Goal: Task Accomplishment & Management: Use online tool/utility

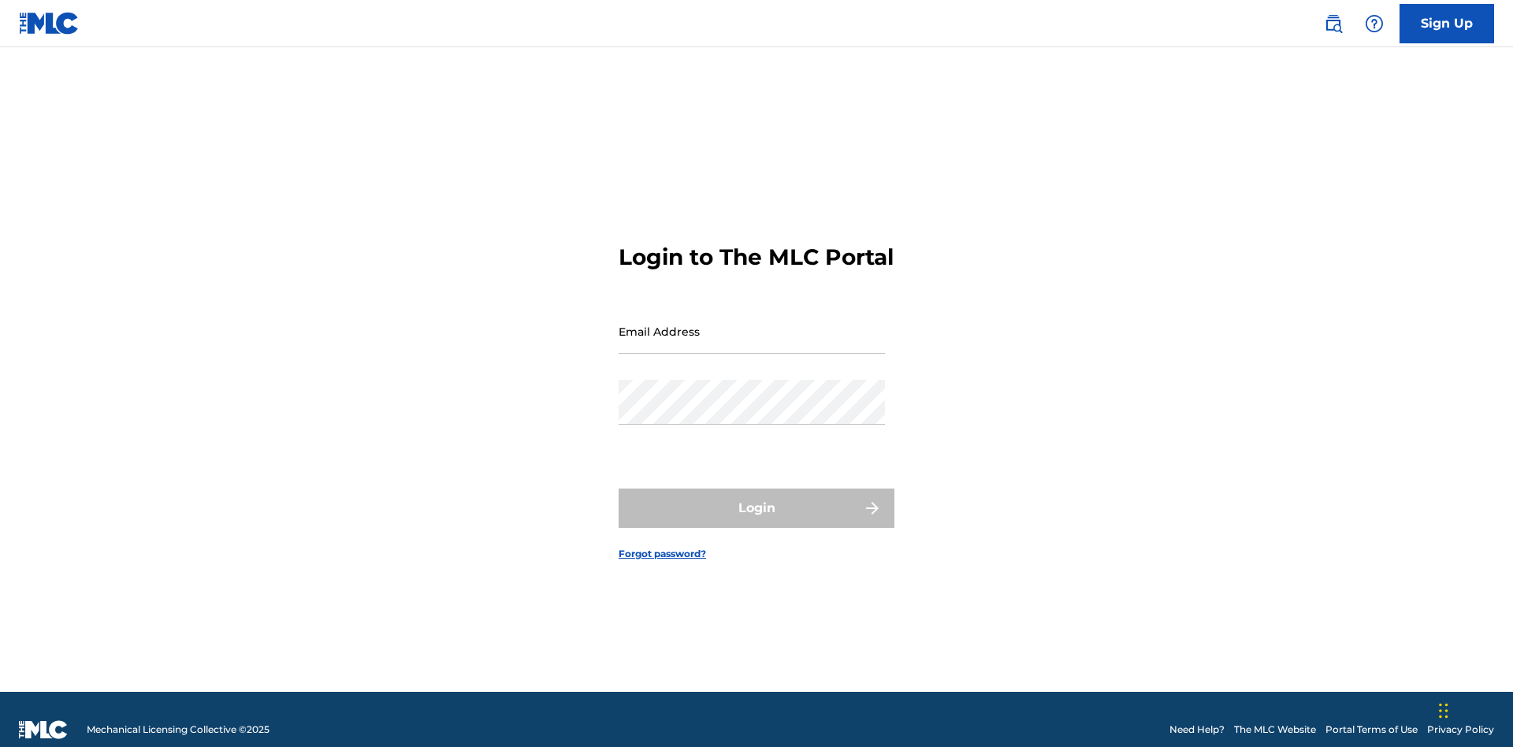
scroll to position [20, 0]
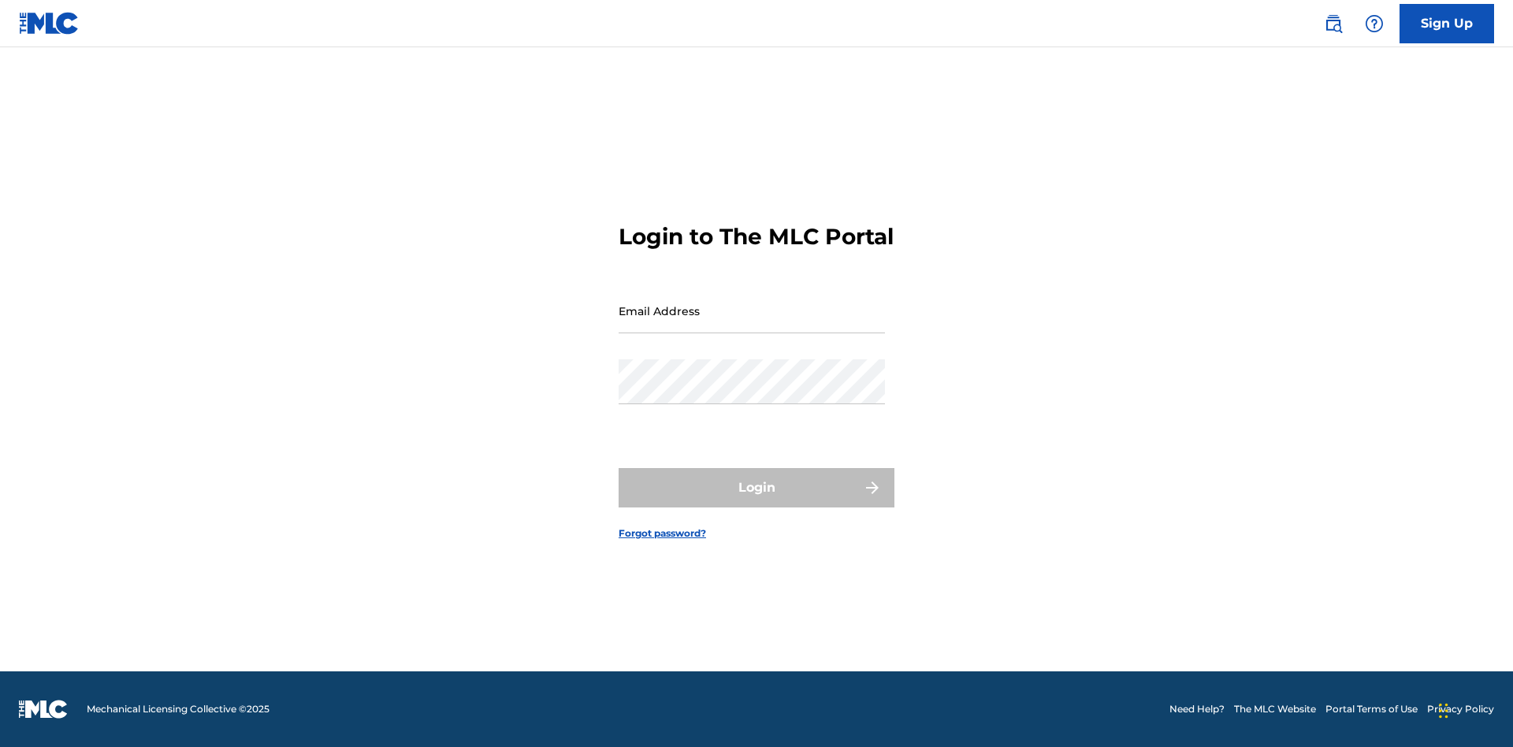
click at [752, 324] on input "Email Address" at bounding box center [752, 311] width 266 height 45
type input "[EMAIL_ADDRESS][DOMAIN_NAME]"
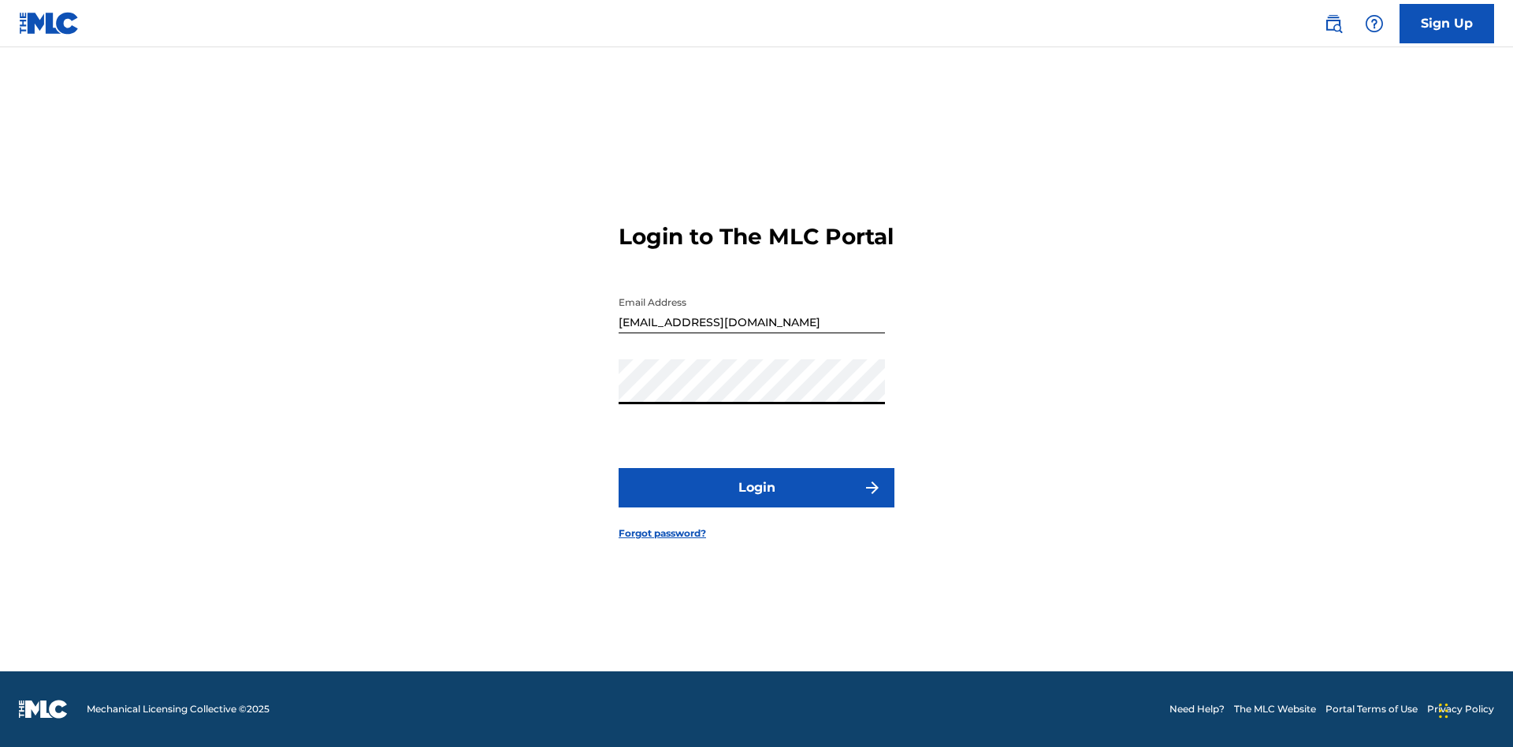
click at [757, 501] on button "Login" at bounding box center [757, 487] width 276 height 39
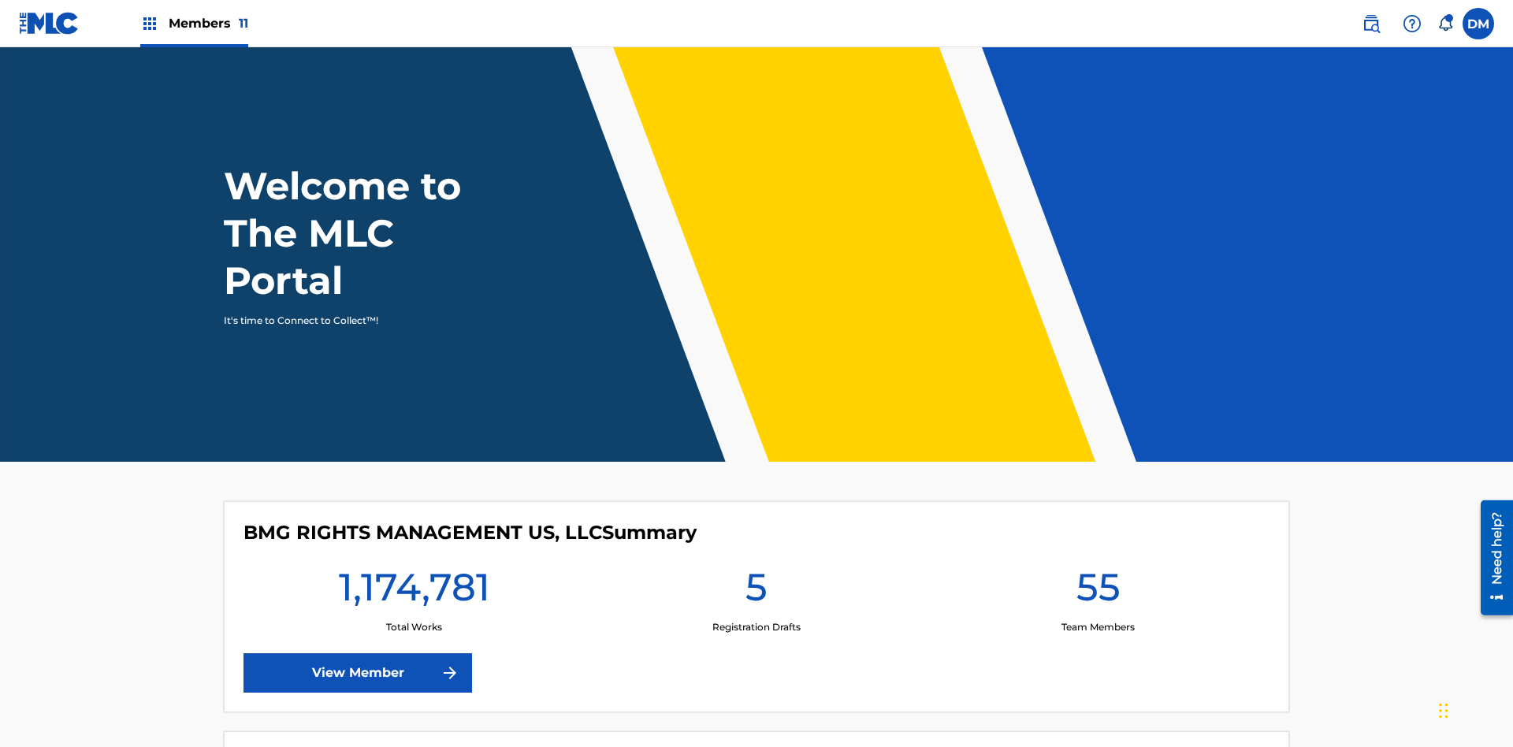
click at [194, 23] on span "Members 11" at bounding box center [209, 23] width 80 height 18
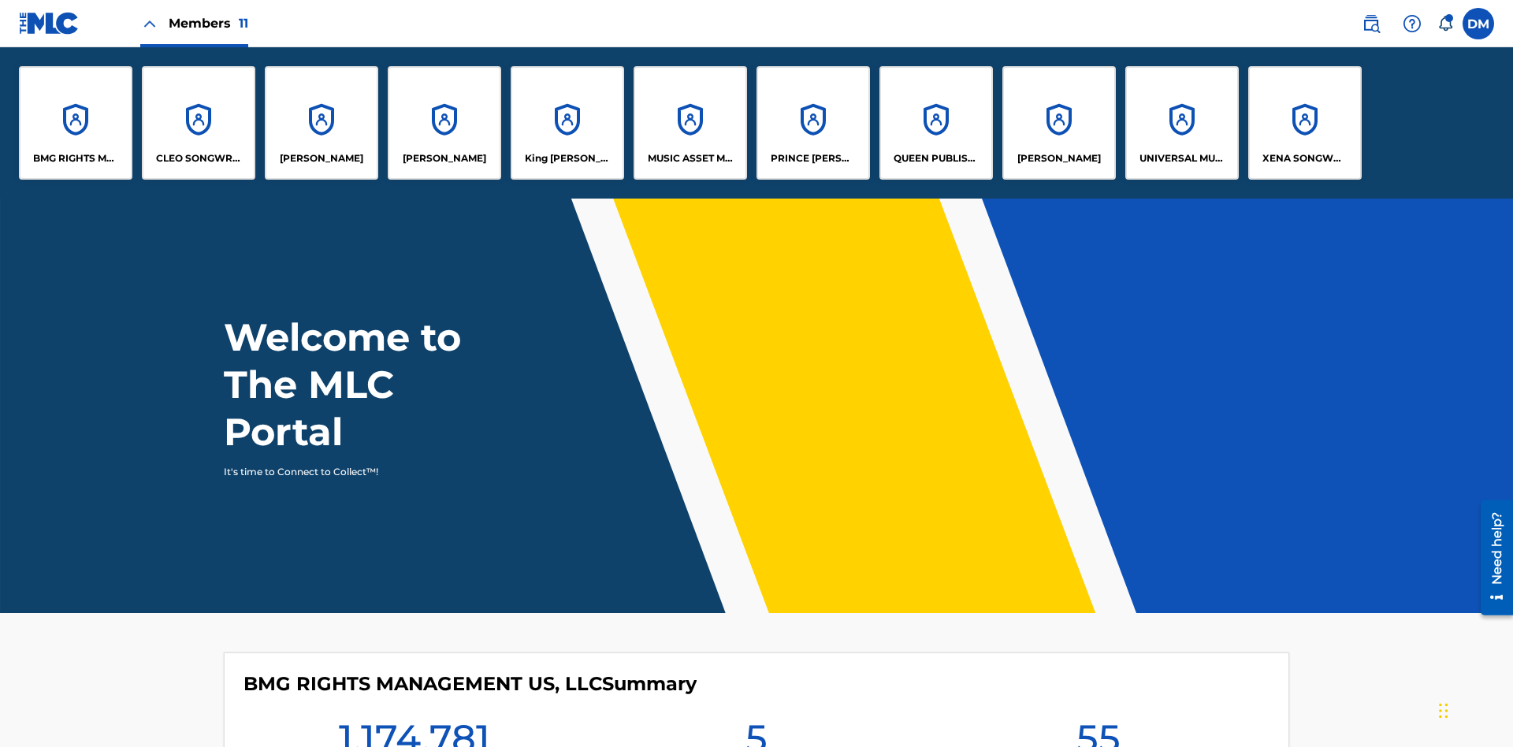
scroll to position [57, 0]
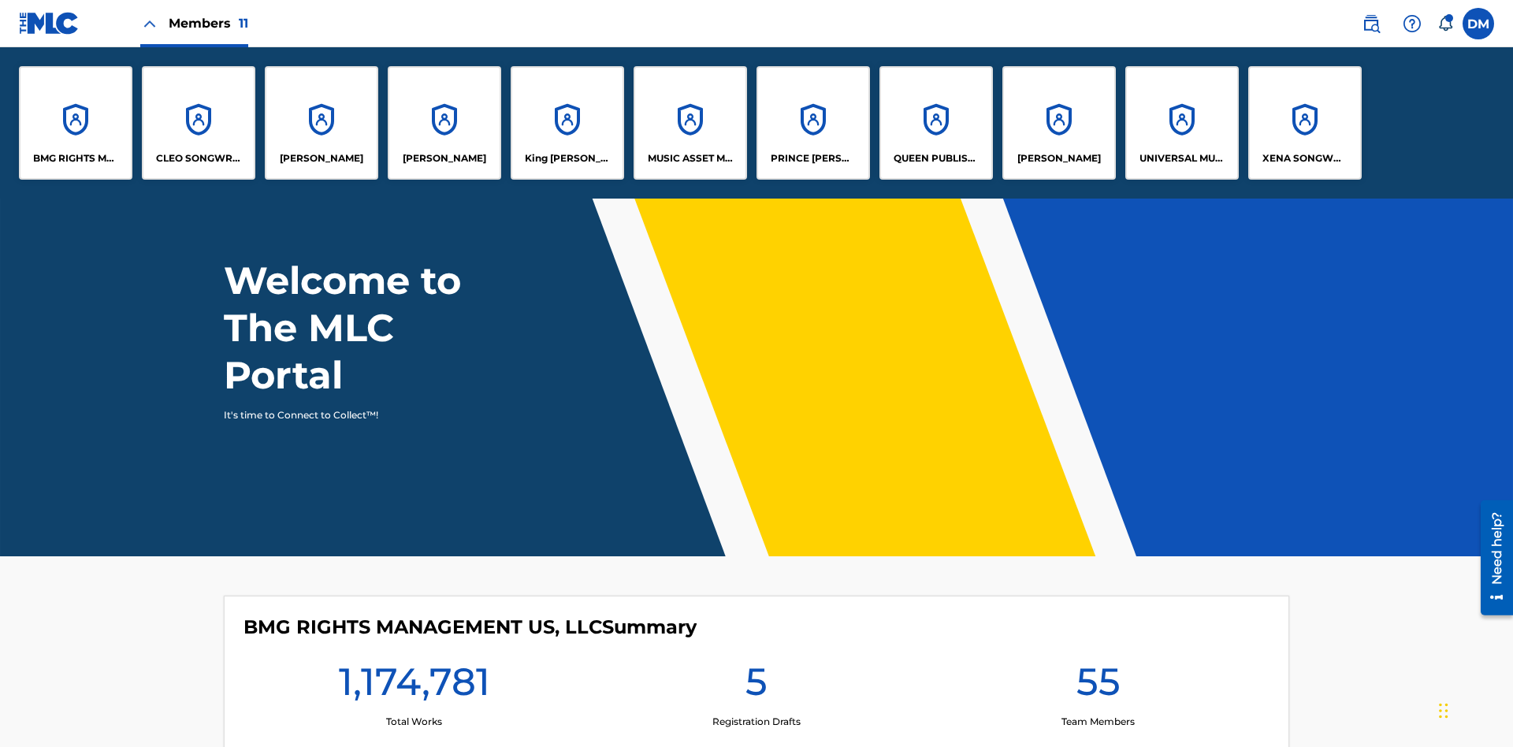
click at [567, 158] on p "King [PERSON_NAME]" at bounding box center [568, 158] width 86 height 14
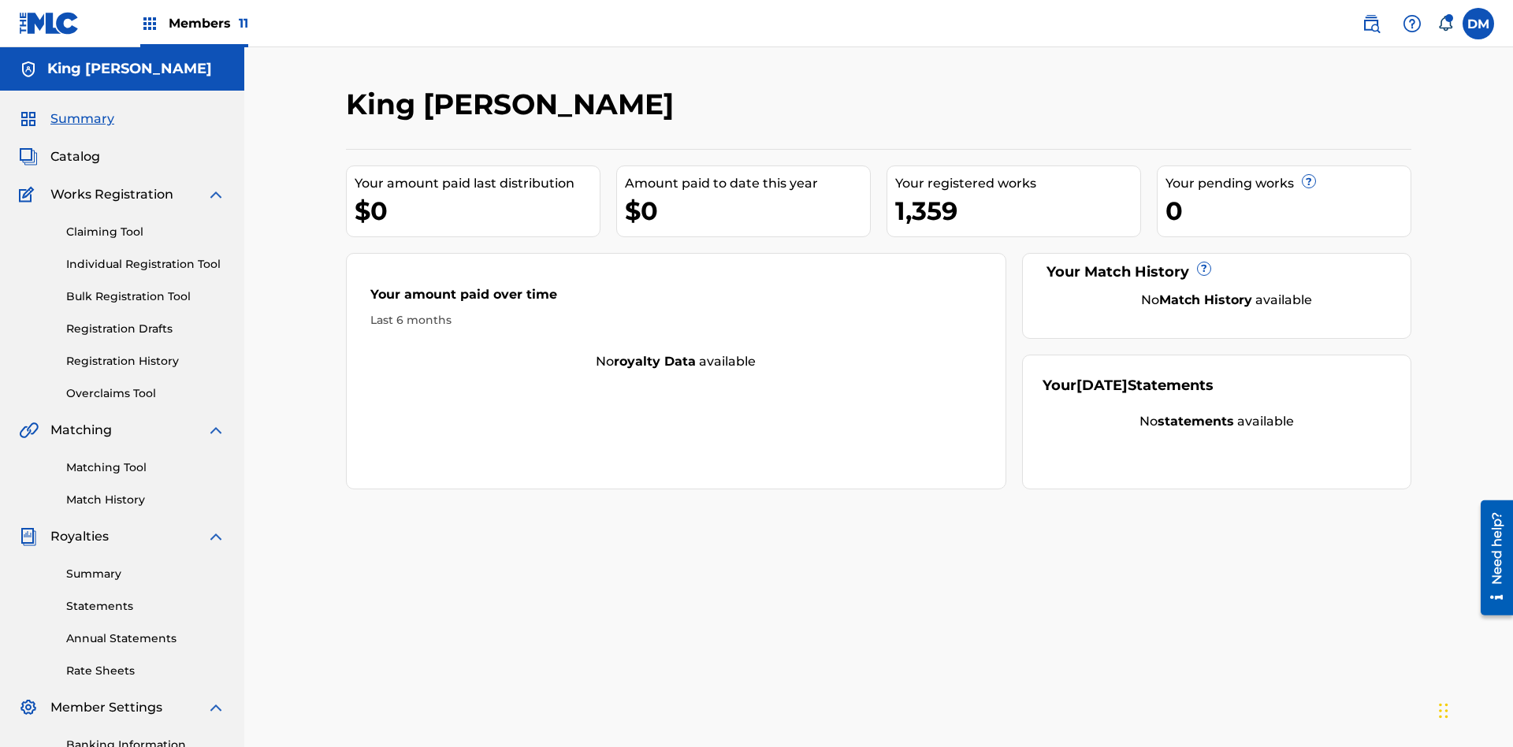
scroll to position [194, 0]
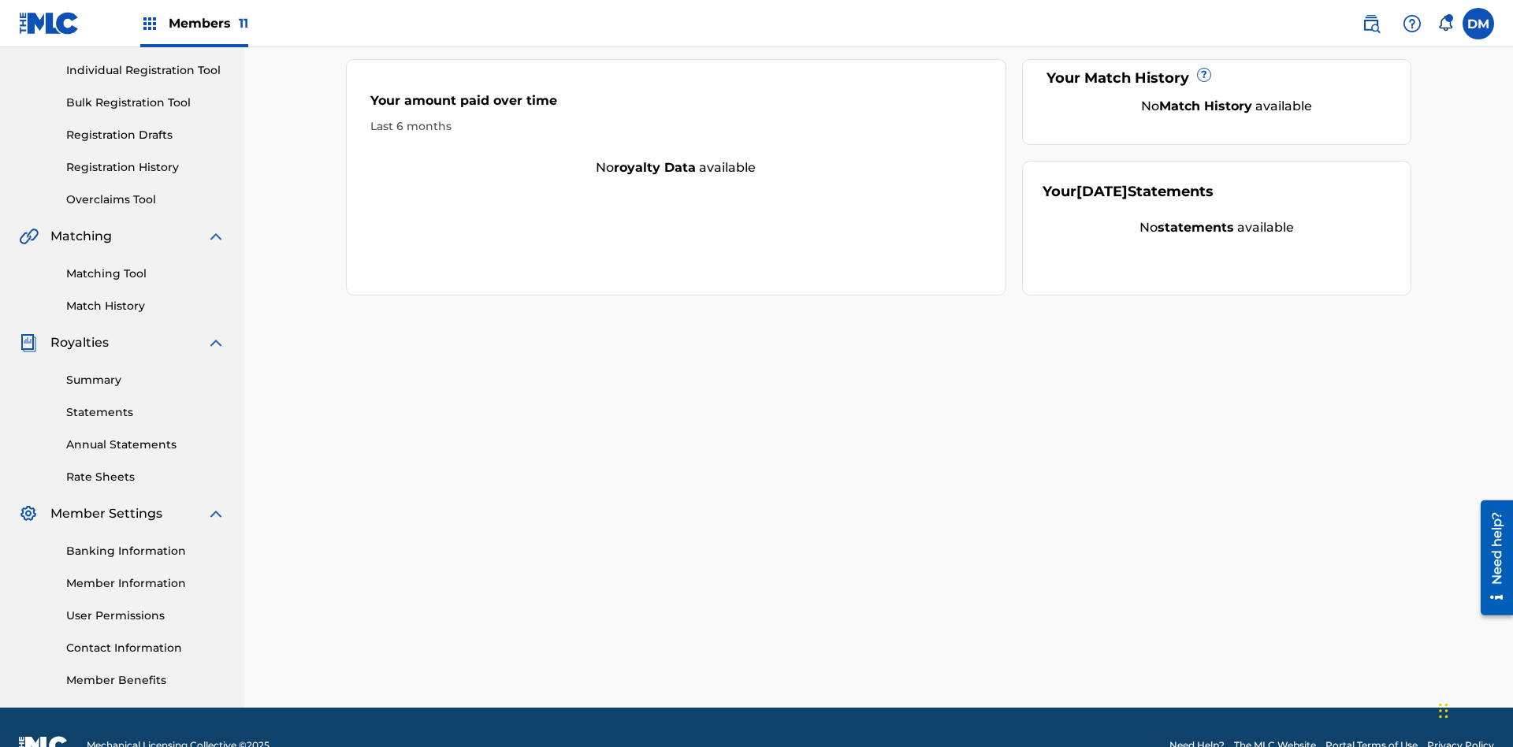
click at [146, 102] on link "Bulk Registration Tool" at bounding box center [145, 103] width 159 height 17
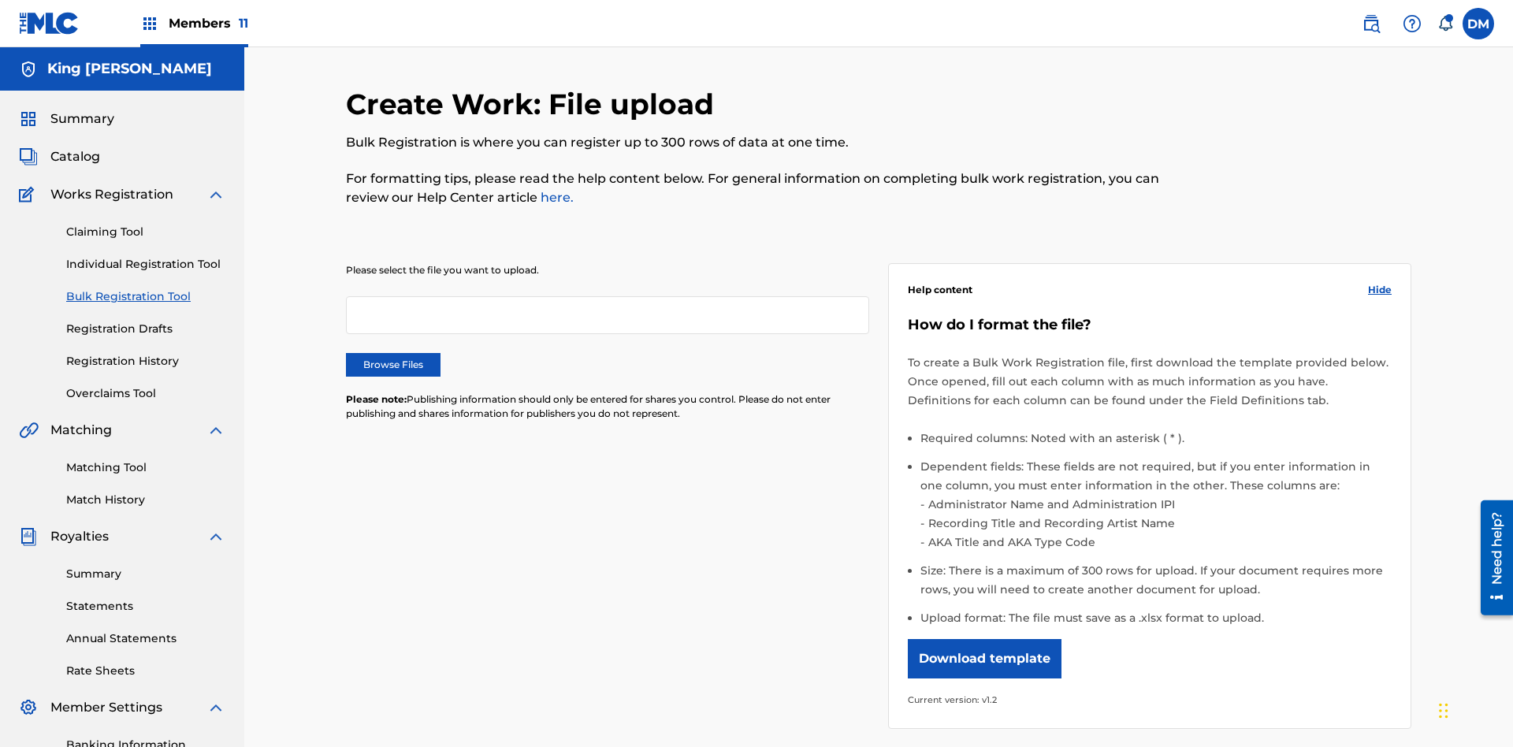
scroll to position [0, 346]
